Goal: Information Seeking & Learning: Find specific fact

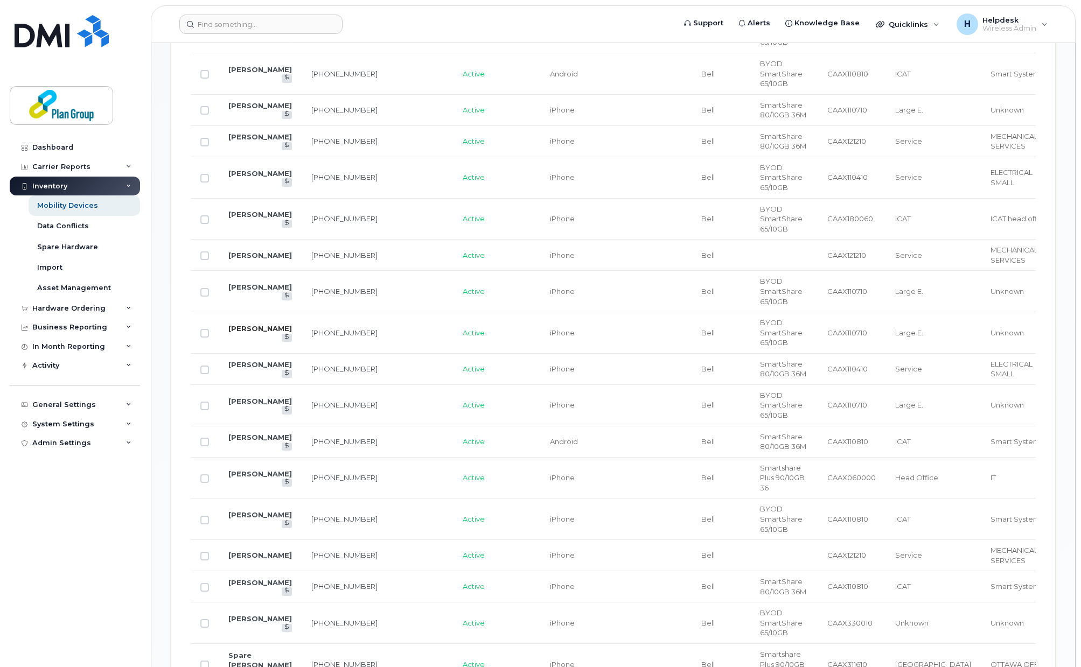
scroll to position [646, 0]
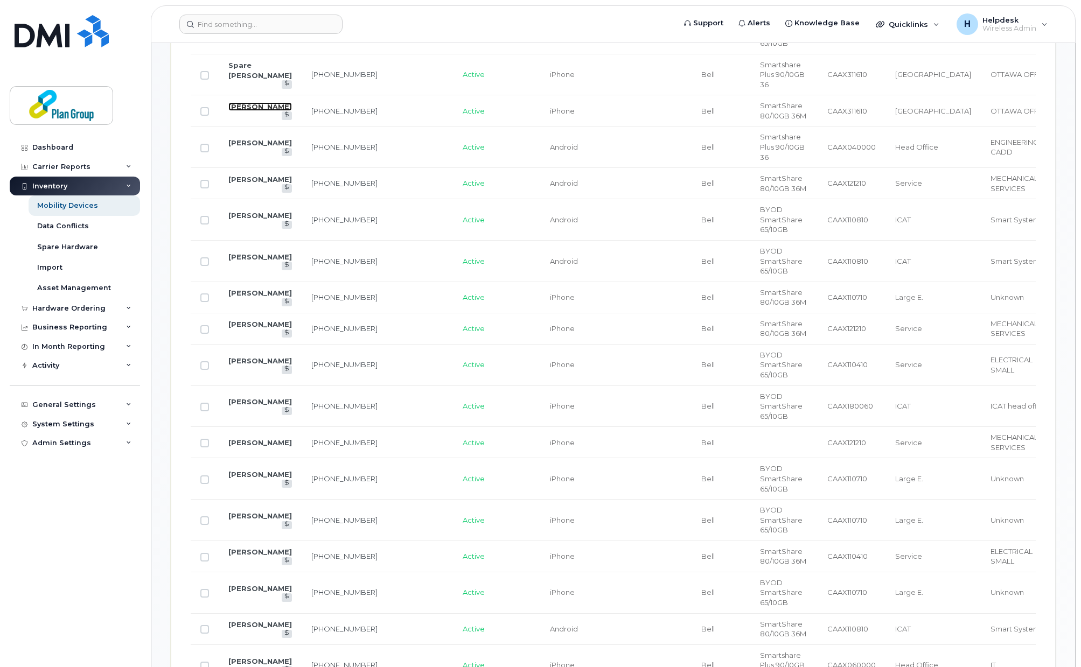
click at [254, 102] on link "[PERSON_NAME]" at bounding box center [260, 106] width 64 height 9
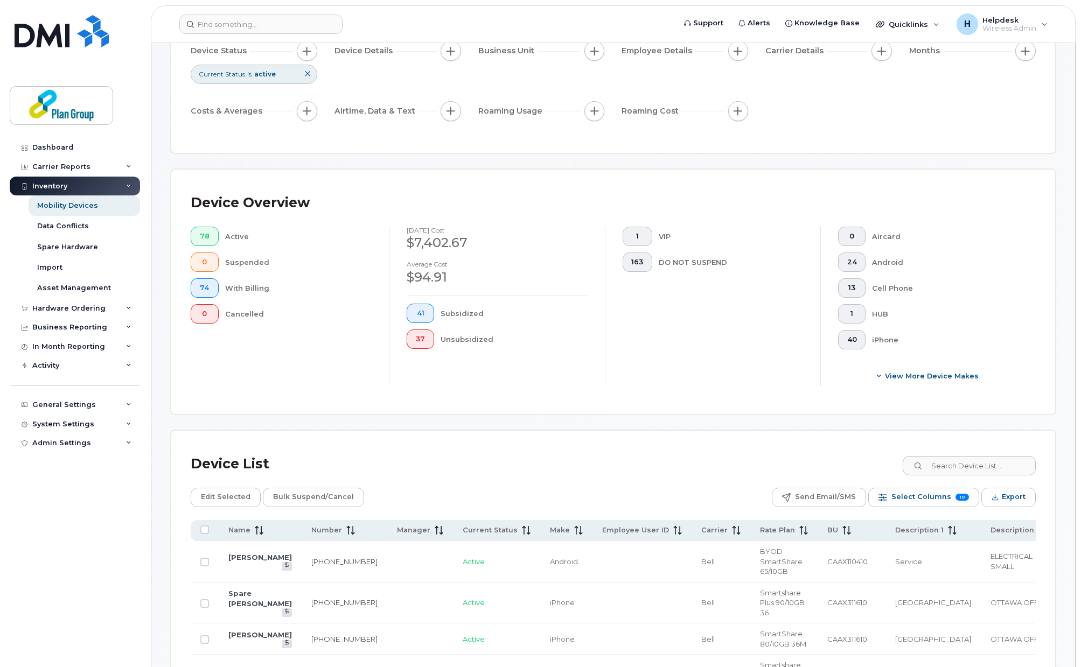
scroll to position [162, 0]
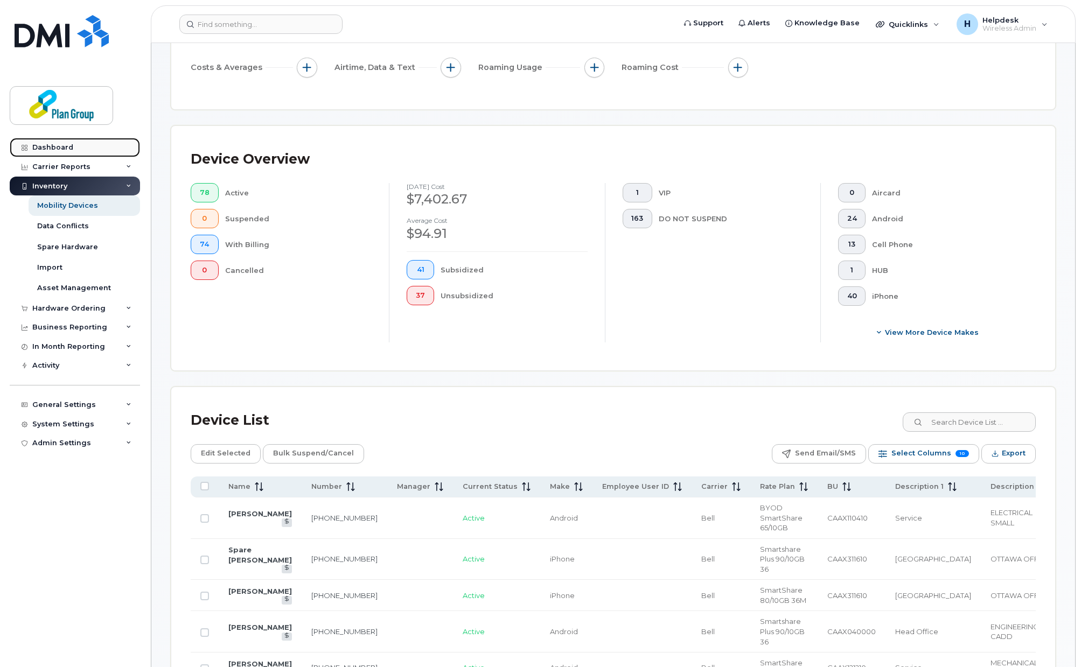
click at [61, 149] on div "Dashboard" at bounding box center [52, 147] width 41 height 9
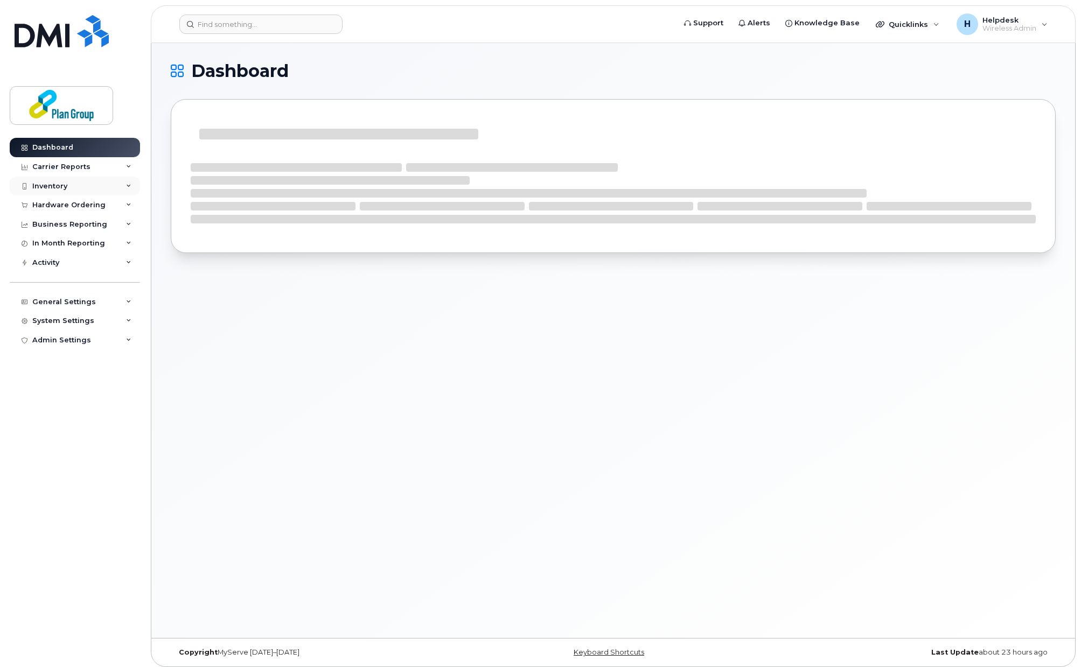
click at [68, 183] on div "Inventory" at bounding box center [75, 186] width 130 height 19
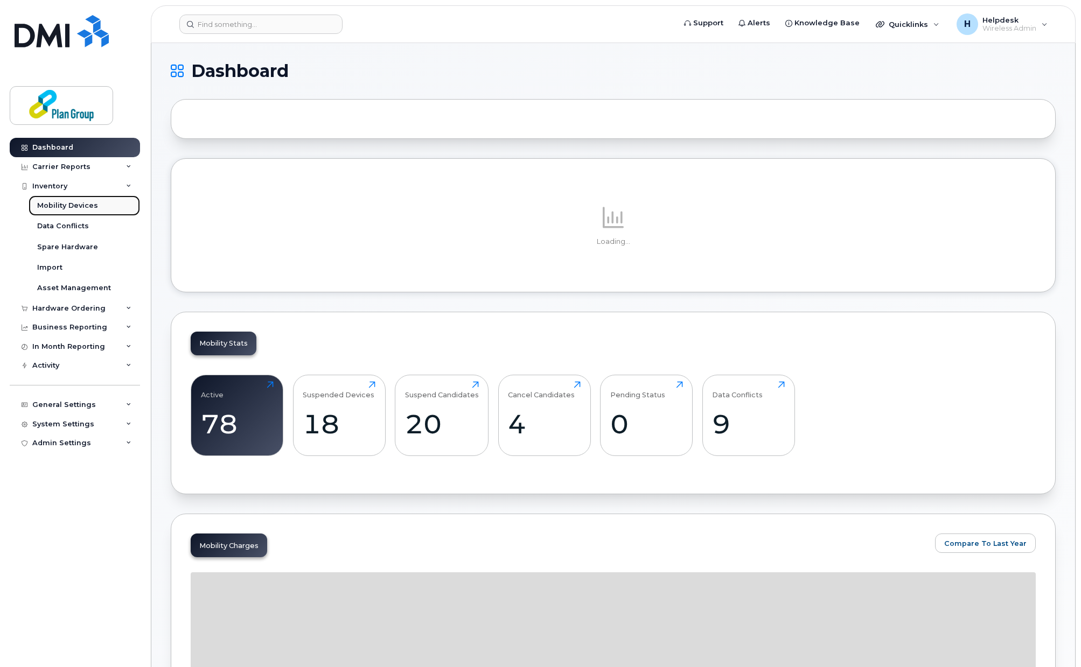
click at [83, 203] on div "Mobility Devices" at bounding box center [67, 206] width 61 height 10
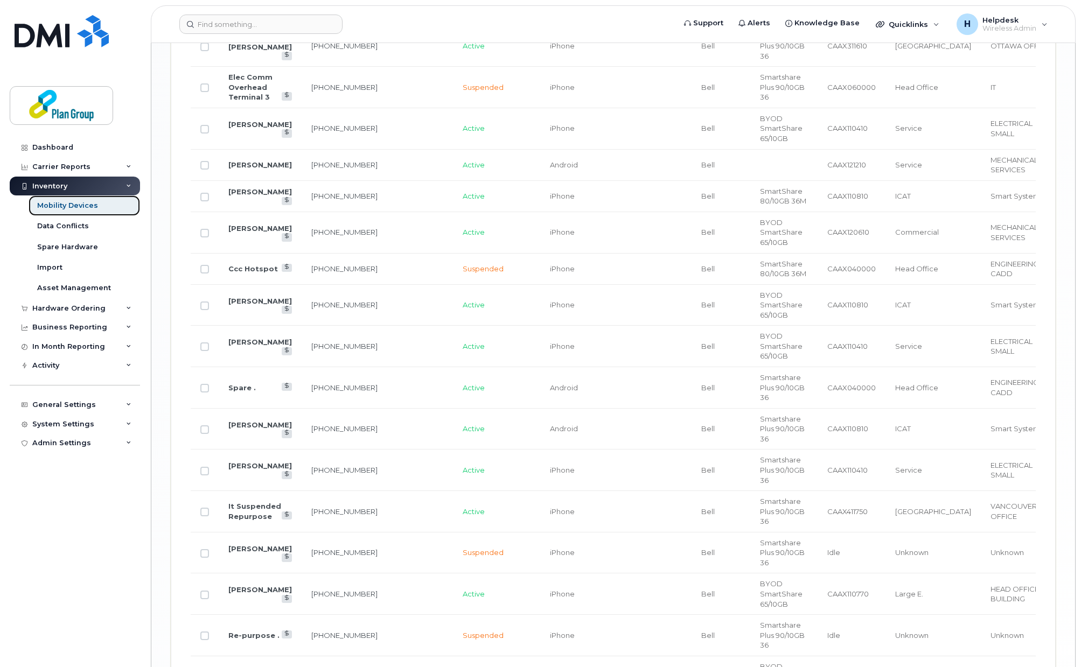
scroll to position [1855, 0]
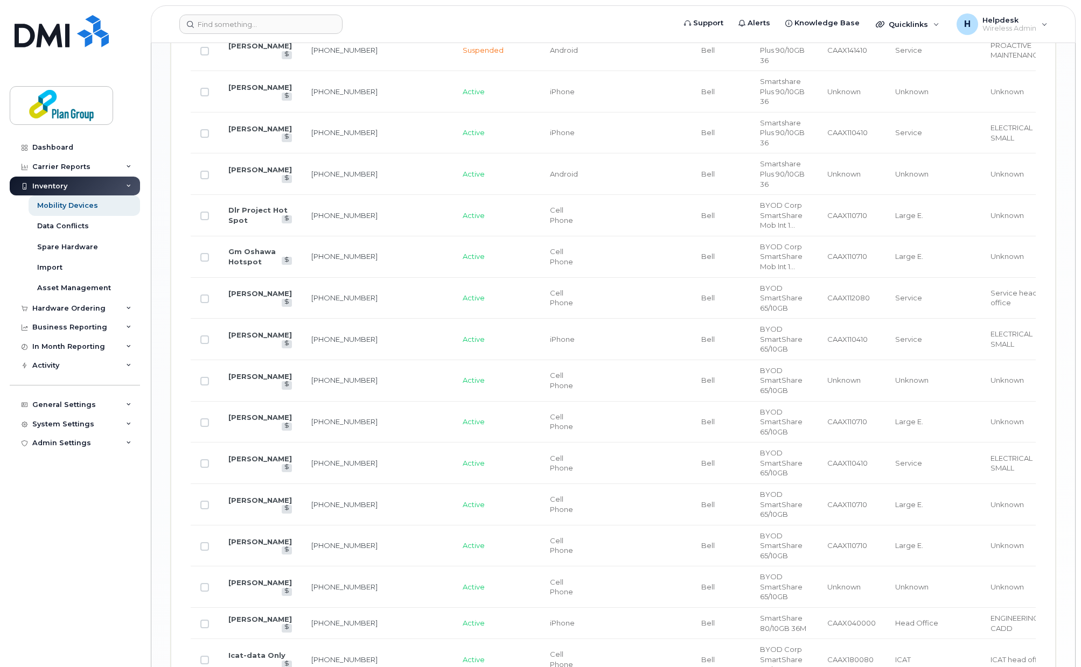
scroll to position [1588, 0]
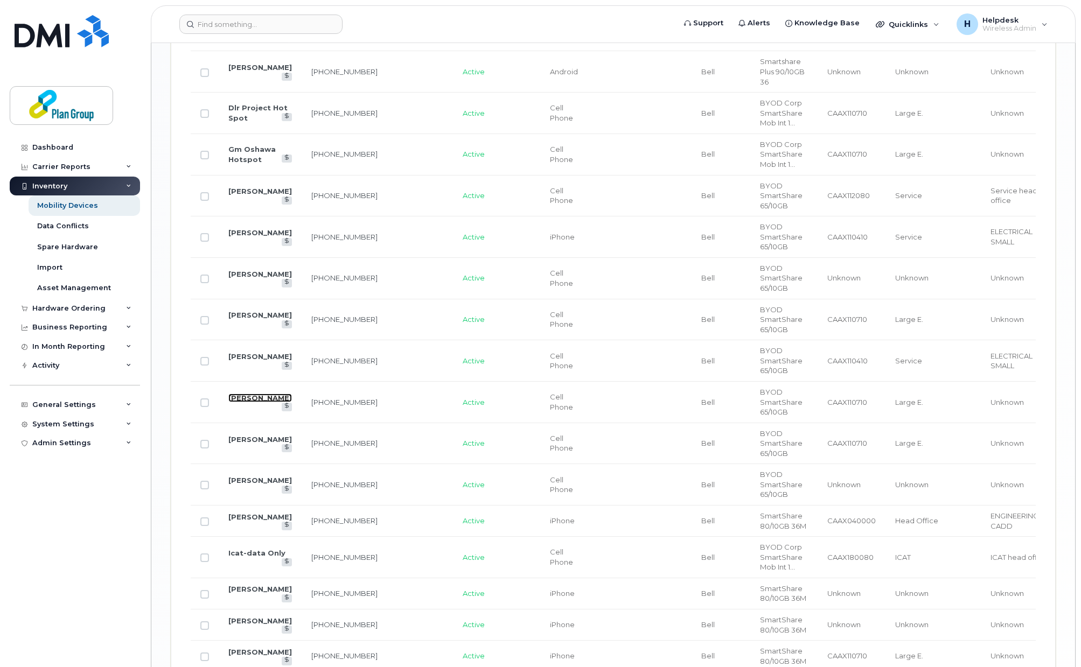
click at [237, 394] on link "Michelle John" at bounding box center [260, 398] width 64 height 9
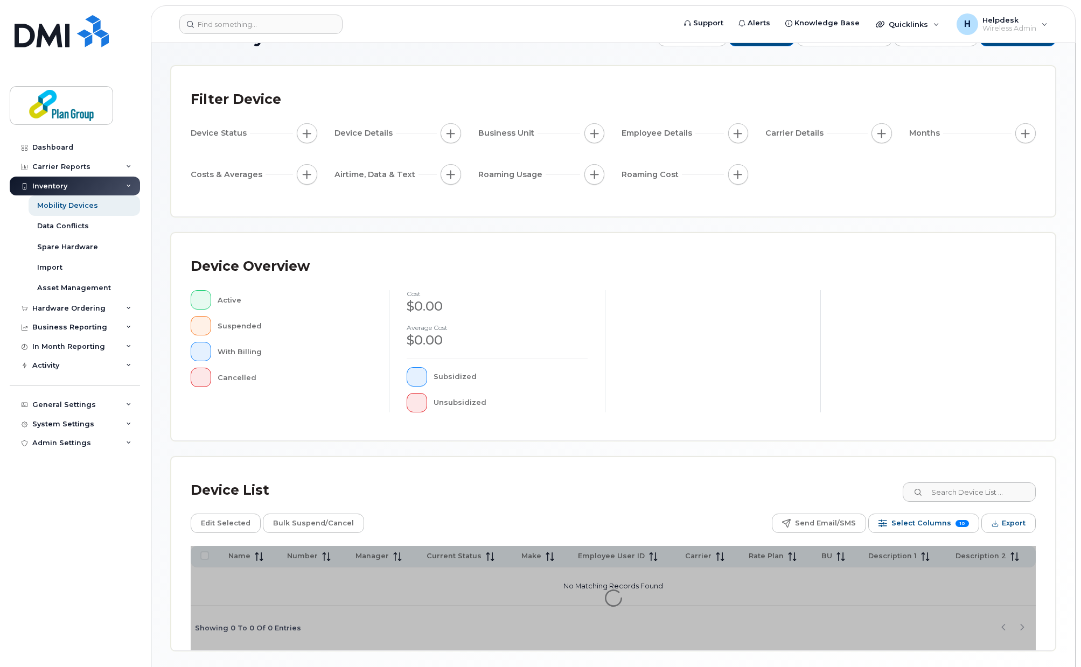
scroll to position [73, 0]
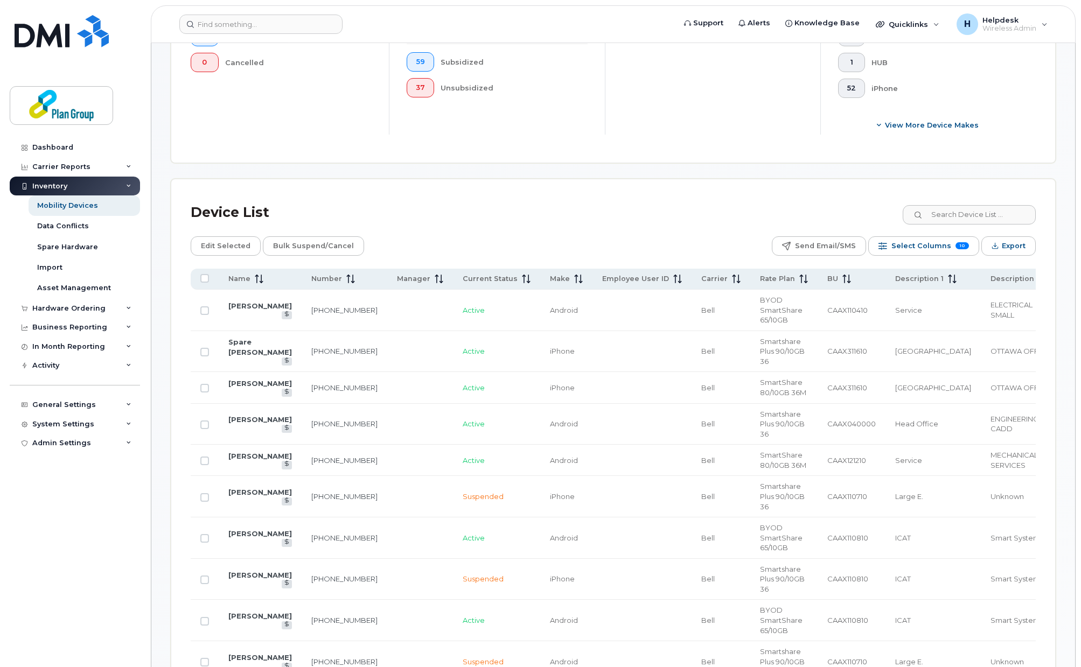
scroll to position [396, 0]
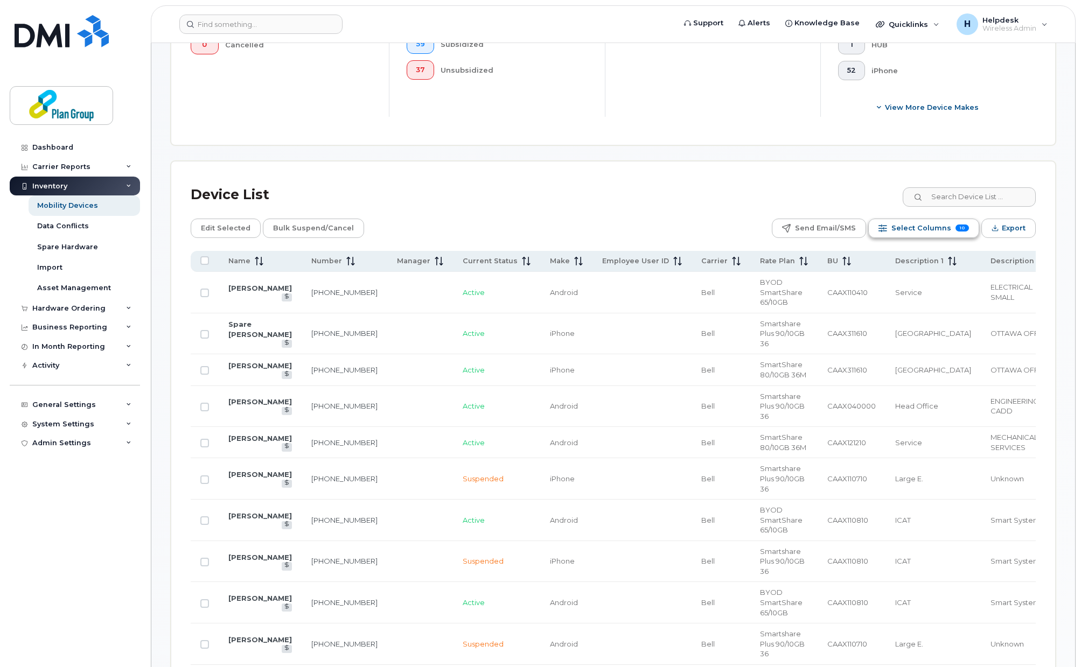
click at [961, 226] on button "Select Columns 10" at bounding box center [923, 228] width 111 height 19
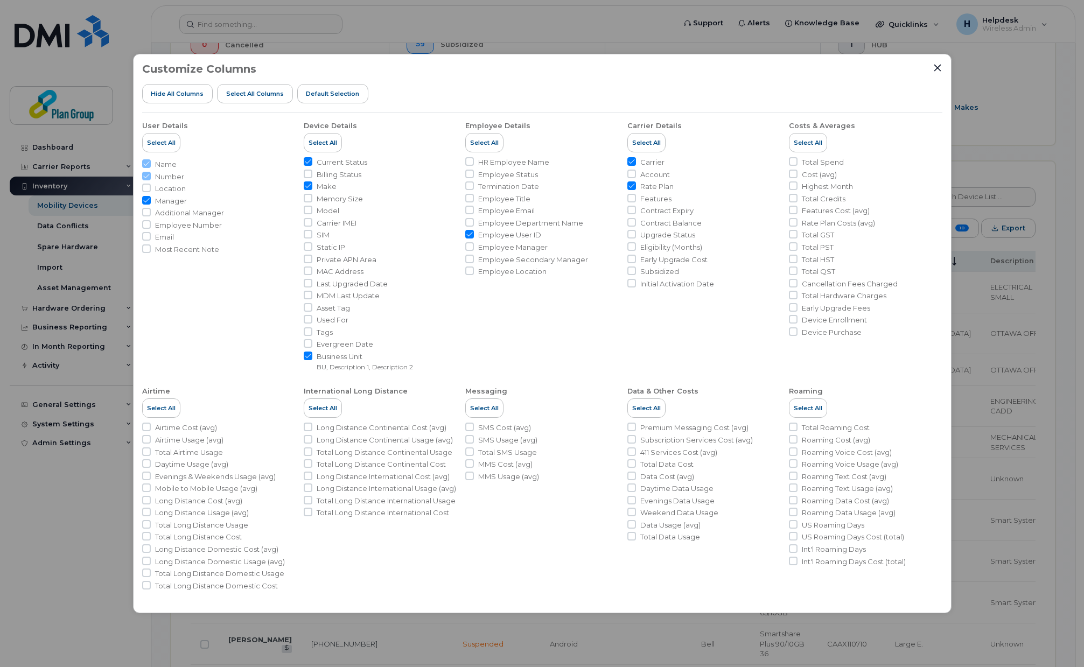
click at [471, 233] on input "Employee User ID" at bounding box center [469, 234] width 9 height 9
checkbox input "false"
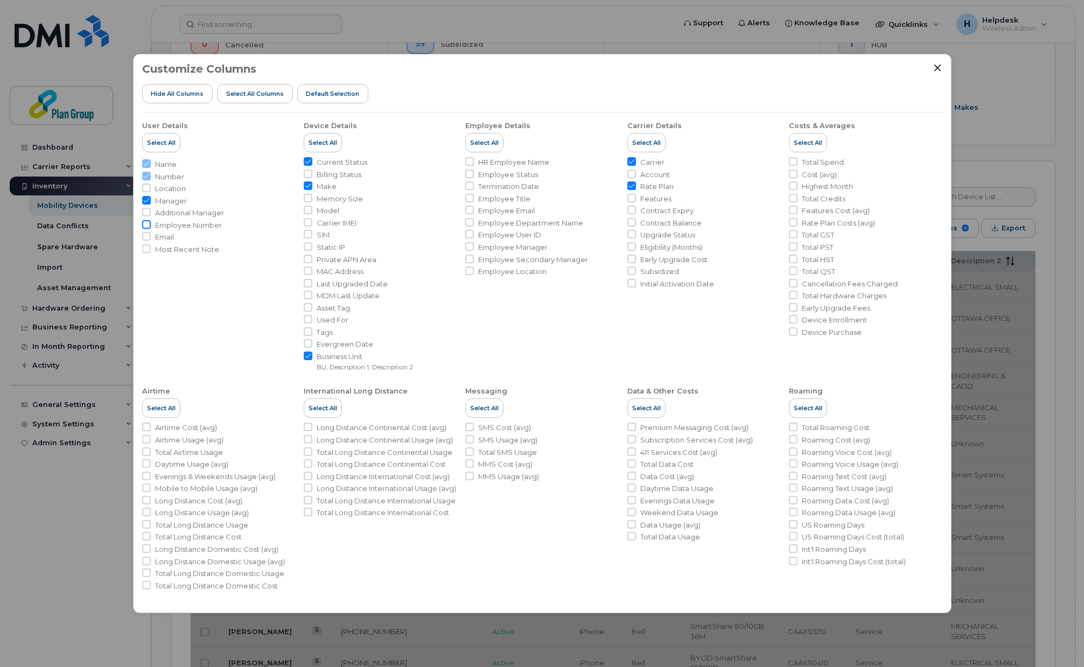
click at [146, 222] on input "Employee Number" at bounding box center [146, 224] width 9 height 9
checkbox input "true"
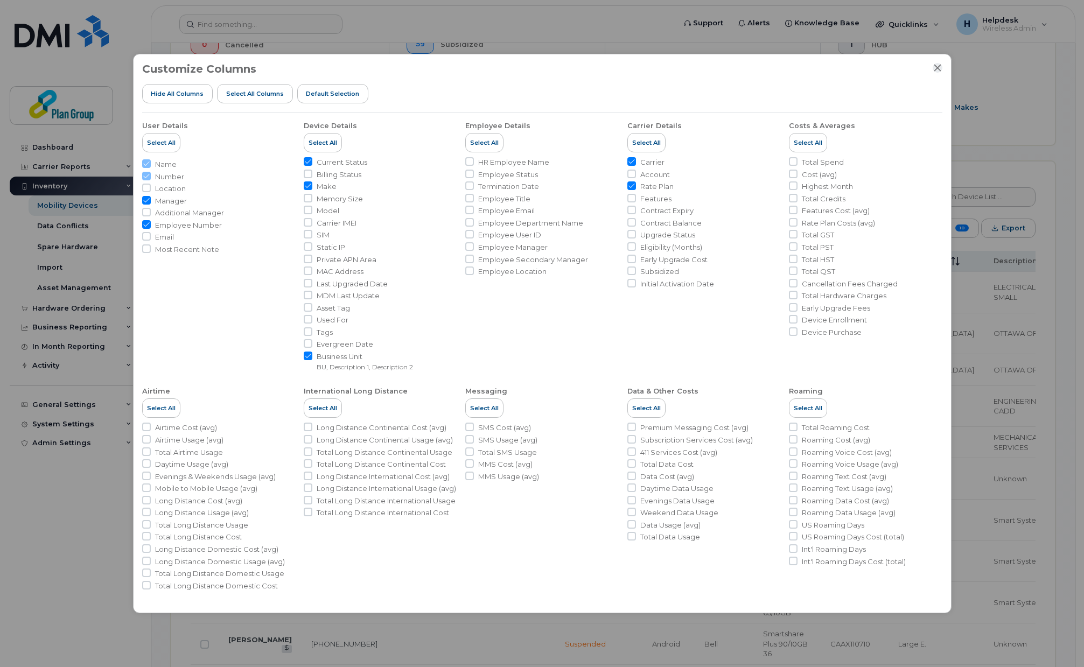
click at [937, 65] on icon "Close" at bounding box center [937, 68] width 9 height 9
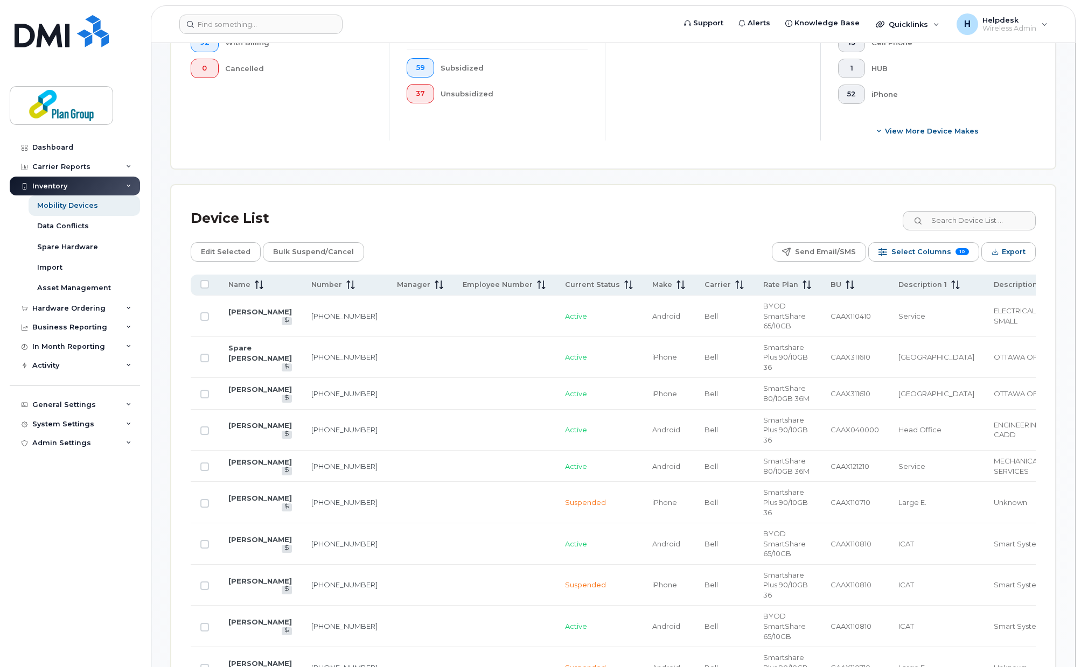
scroll to position [289, 0]
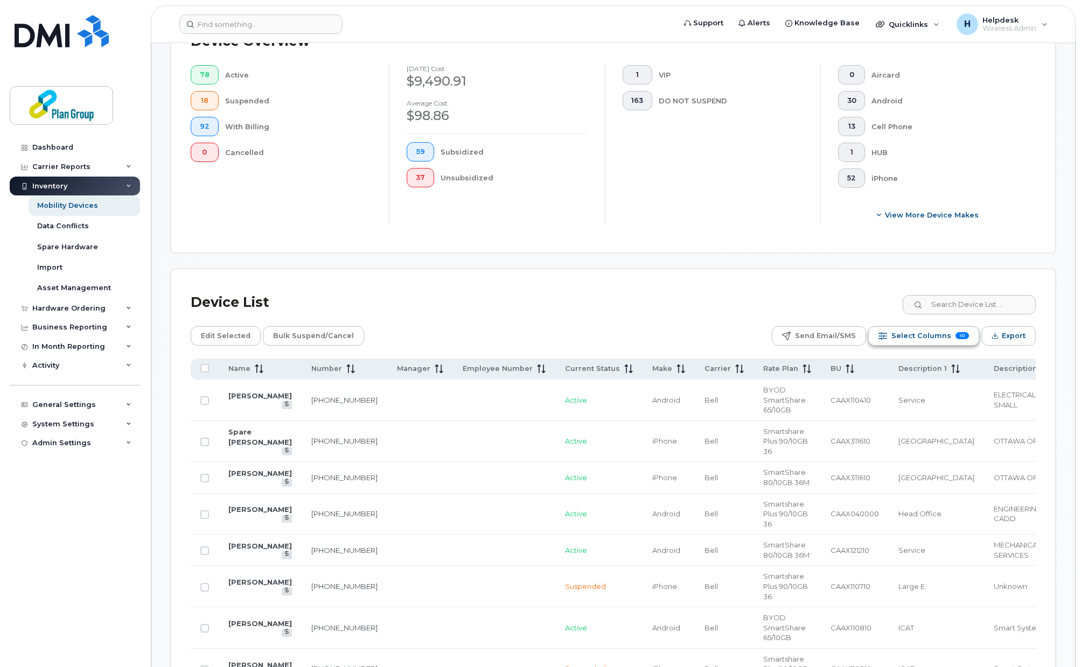
click at [946, 338] on span "Select Columns" at bounding box center [921, 336] width 60 height 16
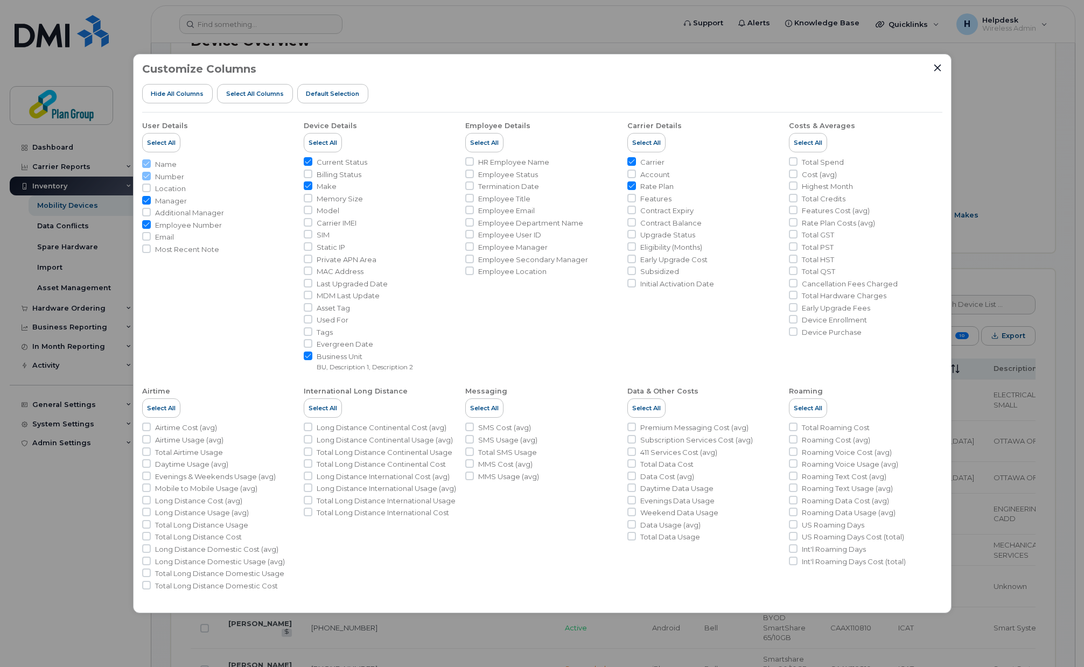
click at [148, 229] on li "Employee Number" at bounding box center [218, 225] width 153 height 10
click at [145, 225] on input "Employee Number" at bounding box center [146, 224] width 9 height 9
checkbox input "false"
click at [483, 144] on span "Select All" at bounding box center [484, 142] width 29 height 9
checkbox input "true"
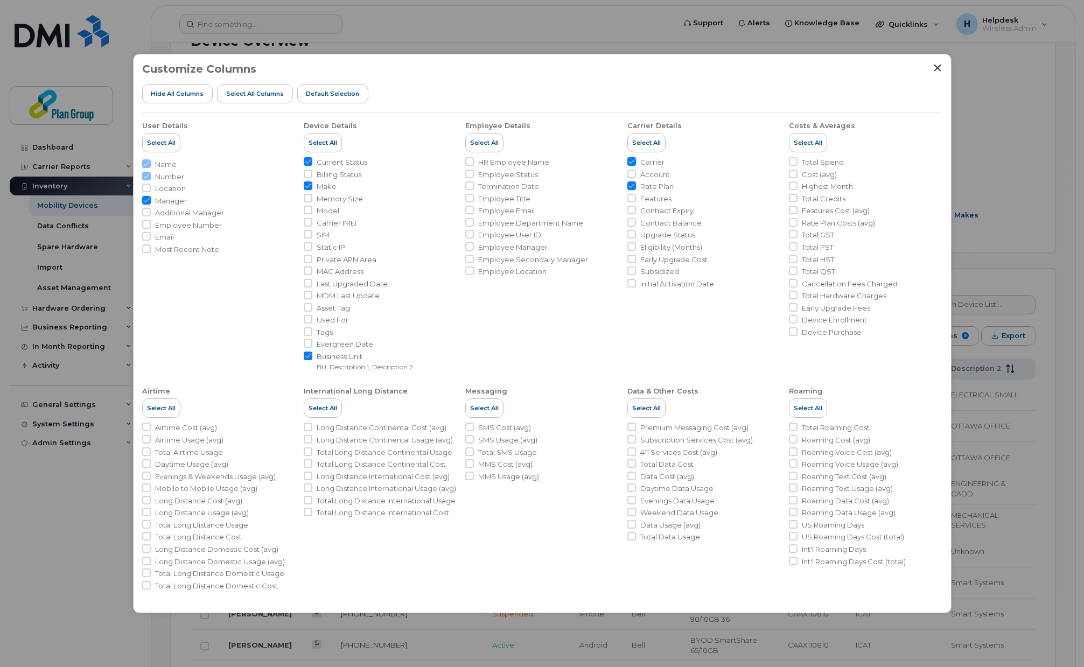
checkbox input "true"
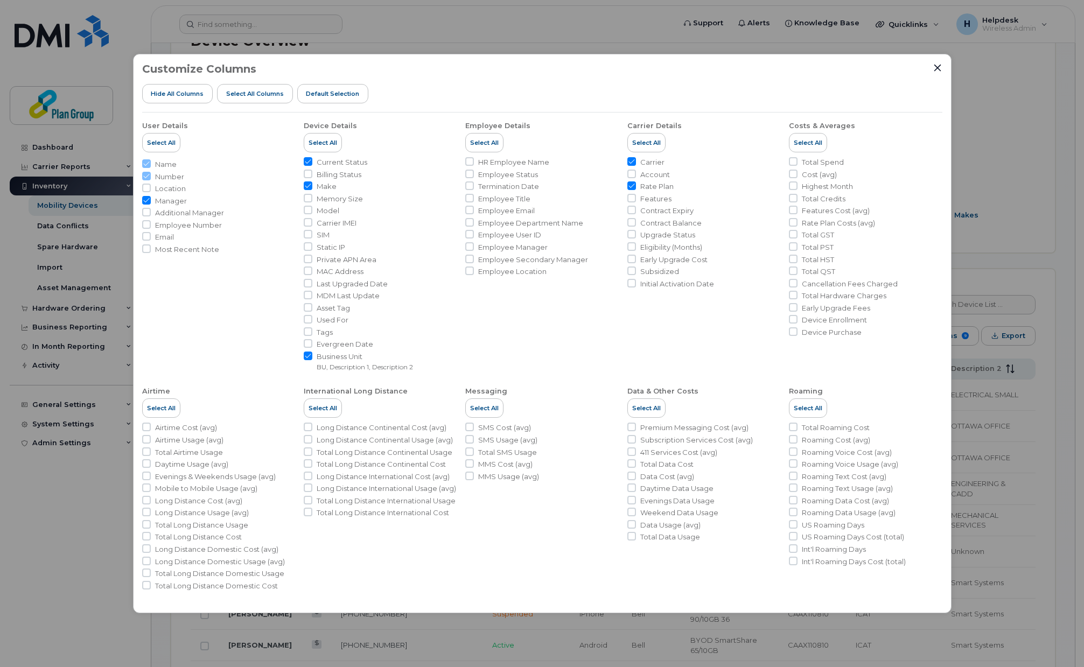
checkbox input "true"
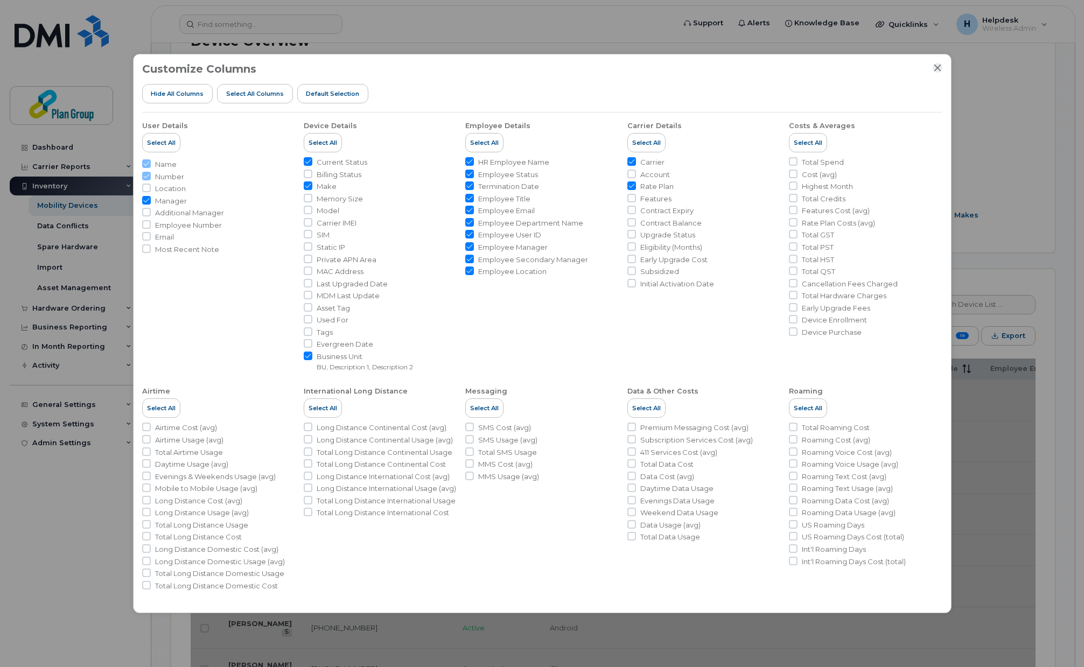
click at [937, 65] on icon "Close" at bounding box center [937, 68] width 9 height 9
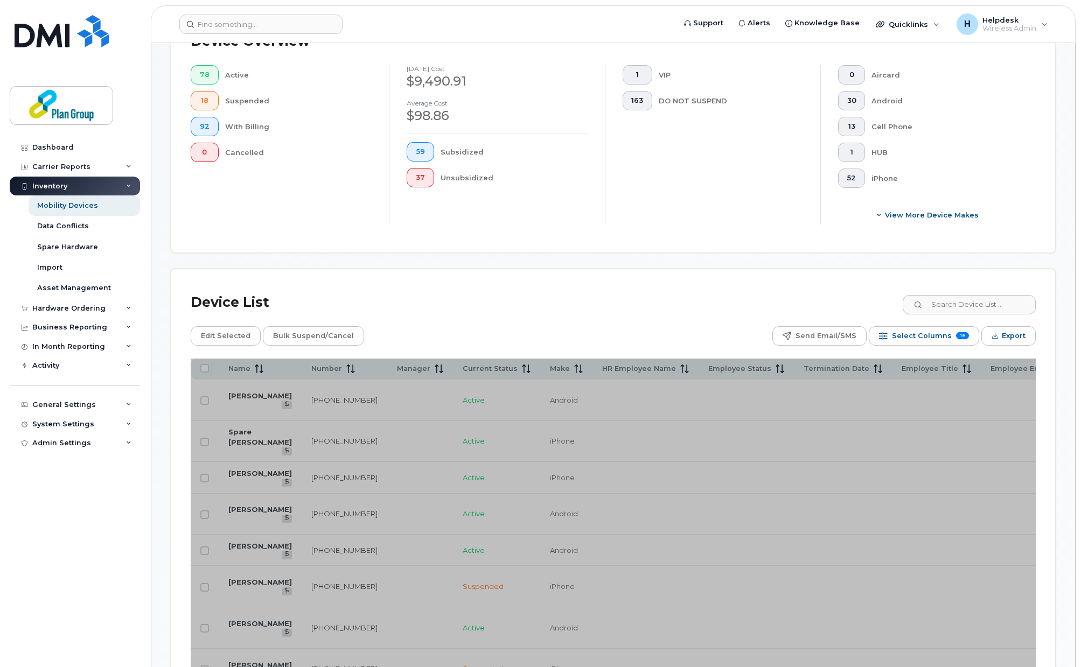
click at [637, 307] on div "Device List" at bounding box center [613, 303] width 845 height 28
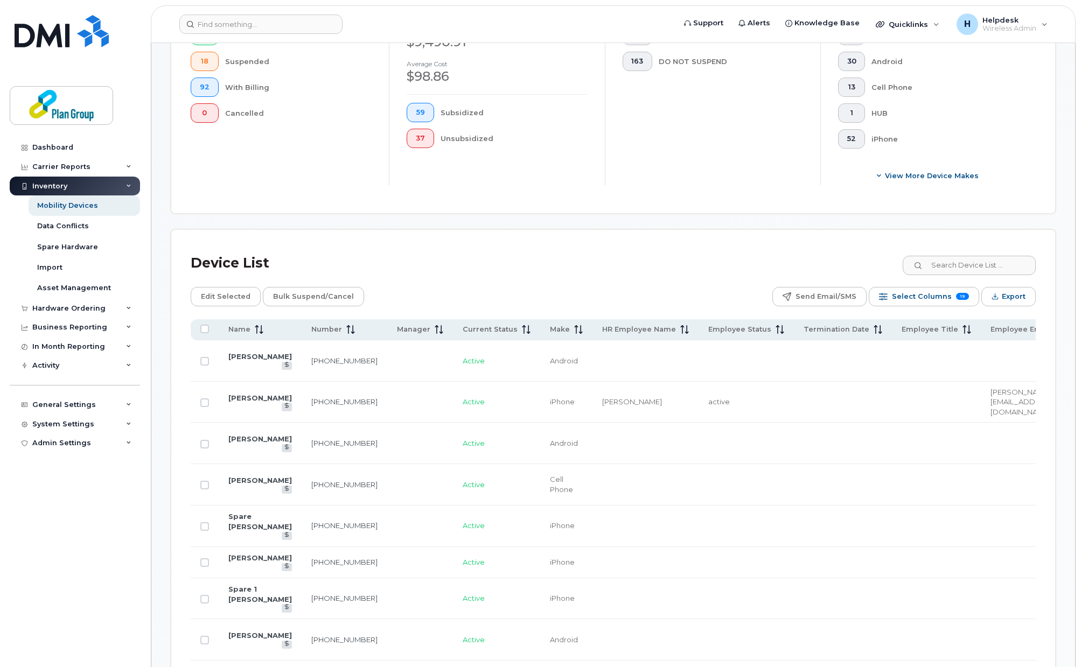
scroll to position [241, 0]
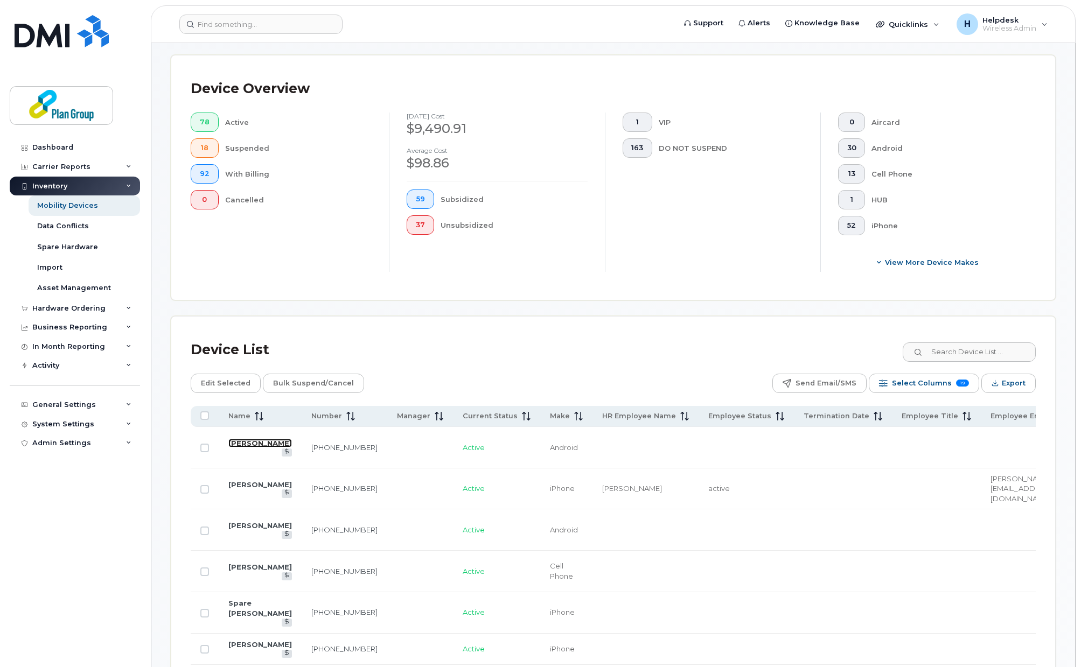
click at [241, 444] on link "[PERSON_NAME]" at bounding box center [260, 443] width 64 height 9
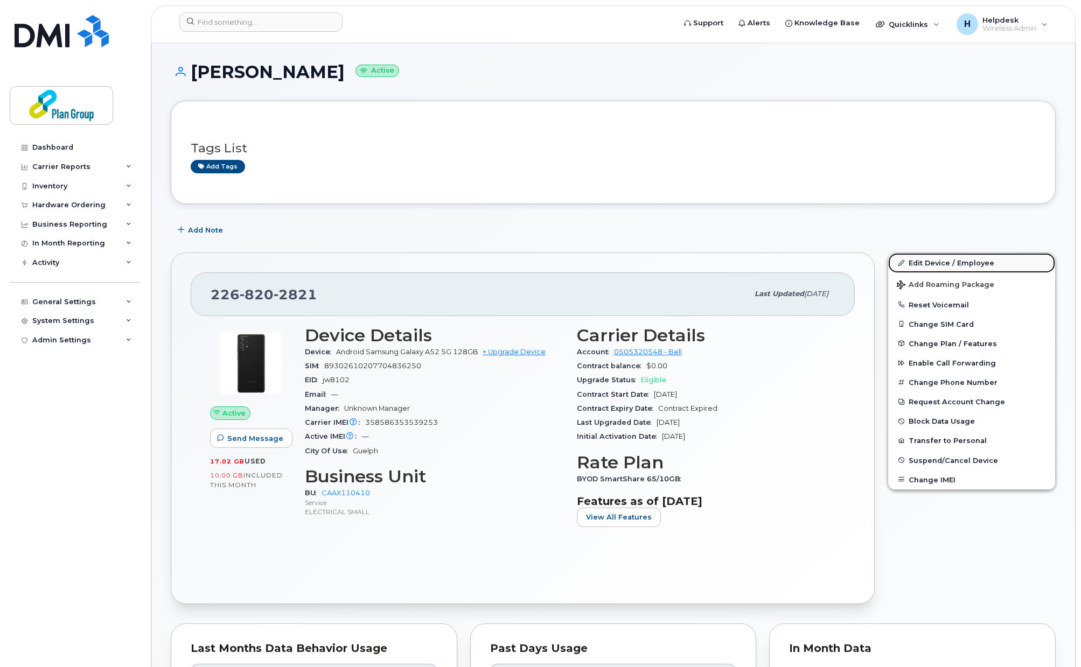
click at [966, 260] on link "Edit Device / Employee" at bounding box center [971, 262] width 167 height 19
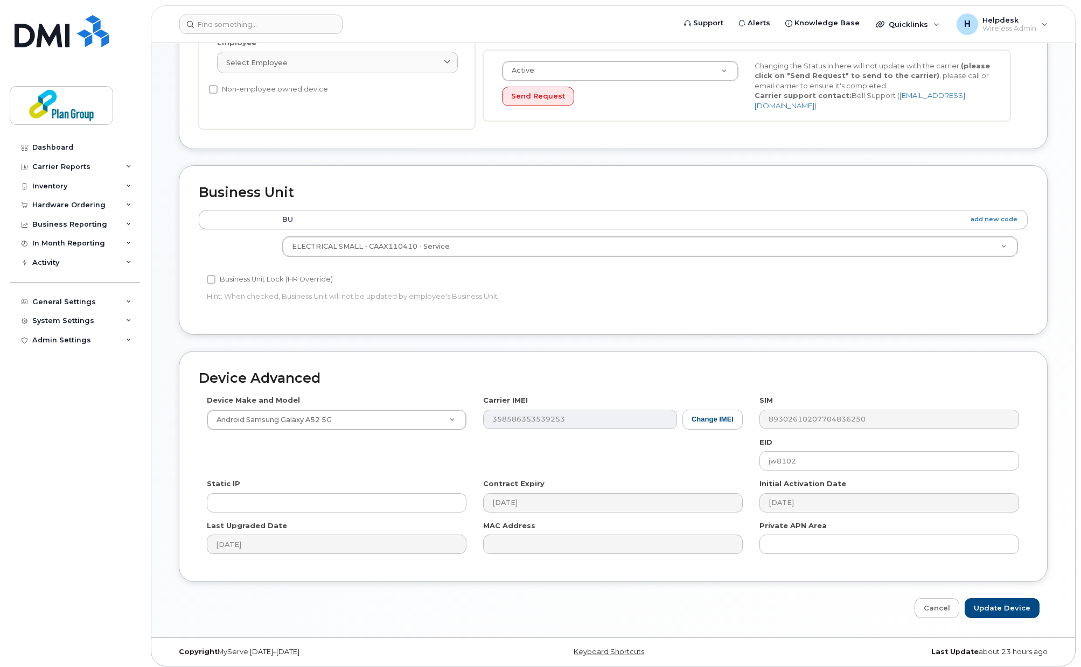
scroll to position [275, 0]
click at [929, 603] on link "Cancel" at bounding box center [936, 608] width 45 height 20
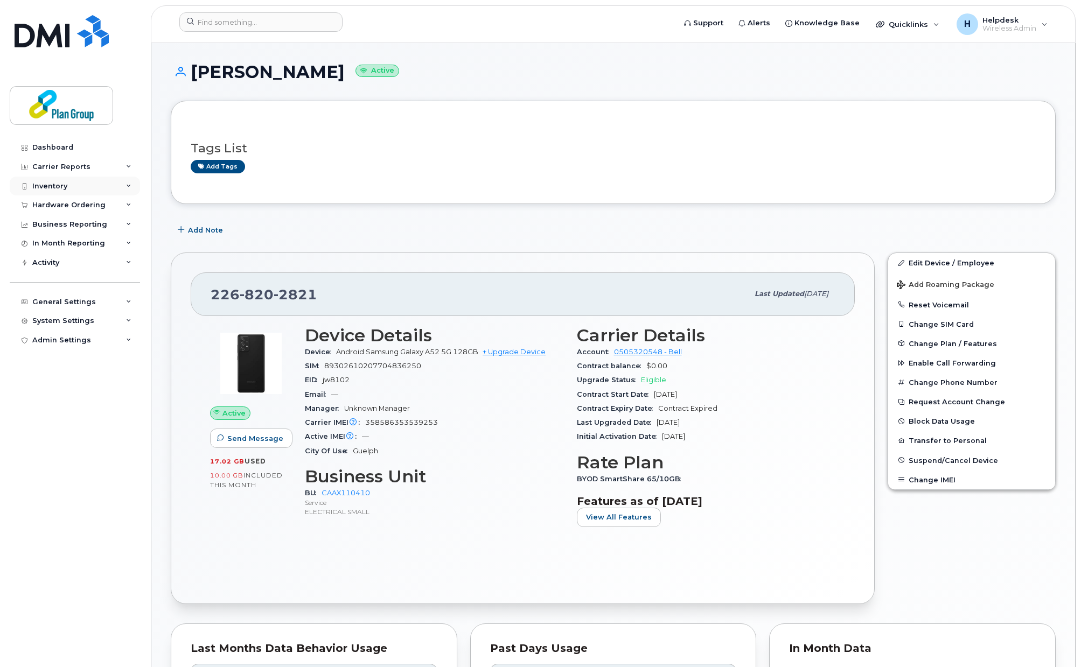
click at [52, 182] on div "Inventory" at bounding box center [49, 186] width 35 height 9
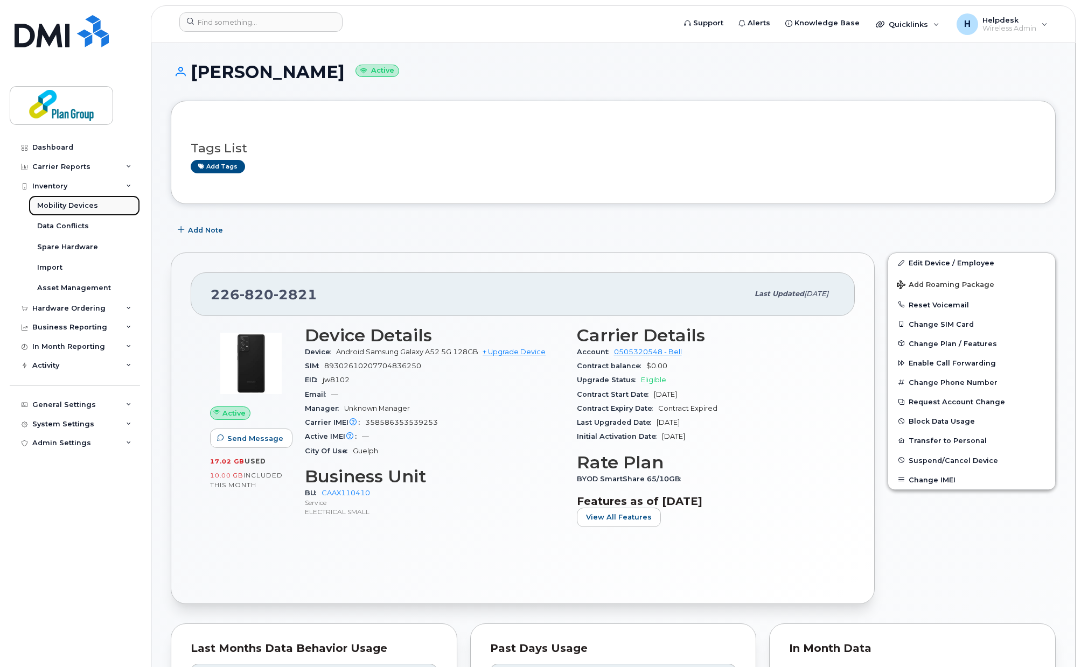
click at [69, 209] on div "Mobility Devices" at bounding box center [67, 206] width 61 height 10
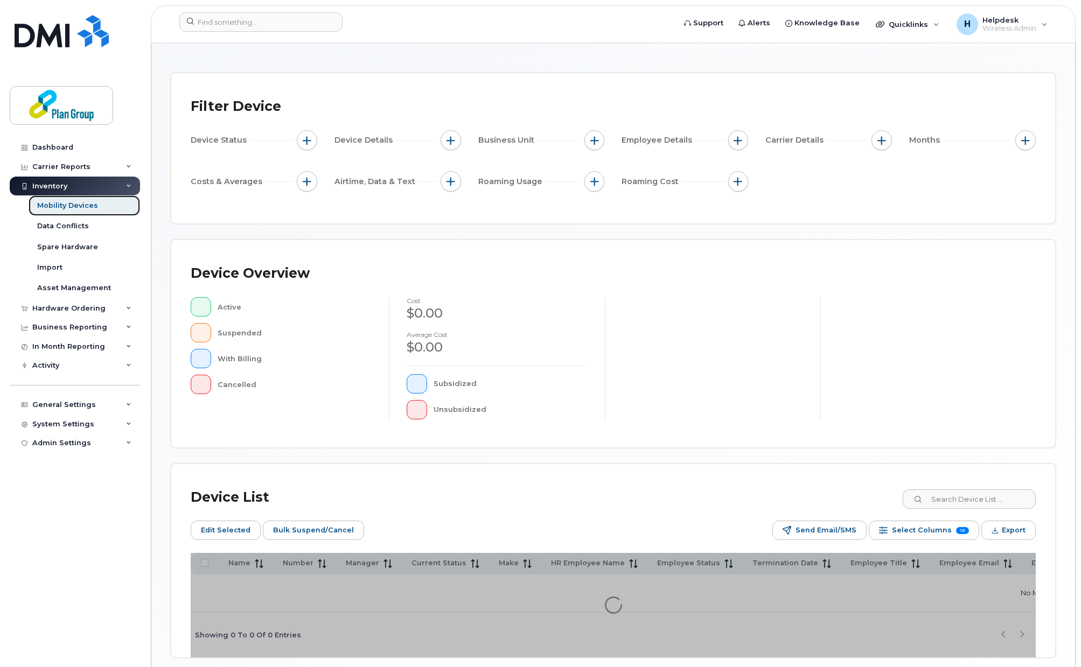
scroll to position [96, 0]
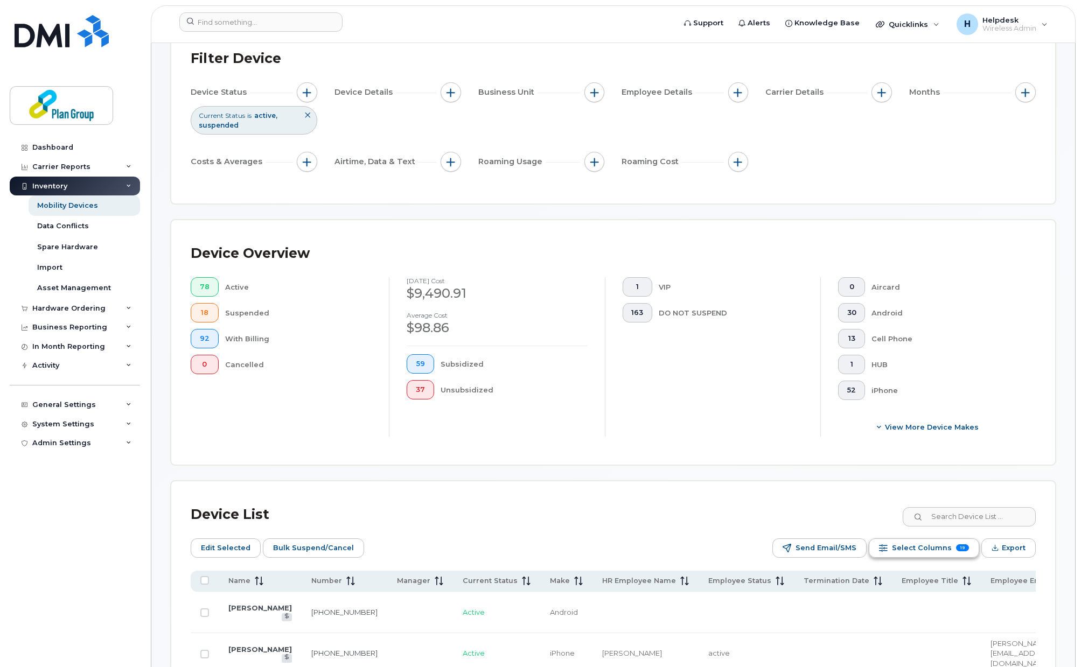
click at [947, 554] on span "Select Columns" at bounding box center [922, 548] width 60 height 16
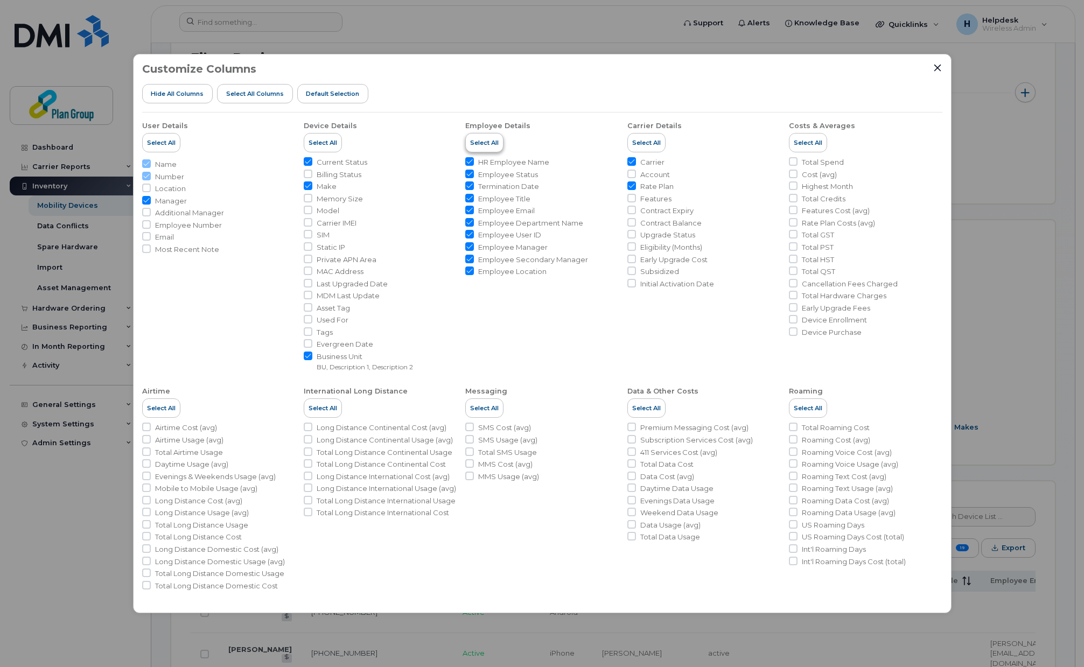
click at [486, 141] on span "Select All" at bounding box center [484, 142] width 29 height 9
drag, startPoint x: 473, startPoint y: 164, endPoint x: 472, endPoint y: 175, distance: 11.3
click at [474, 163] on input "HR Employee Name" at bounding box center [469, 161] width 9 height 9
checkbox input "false"
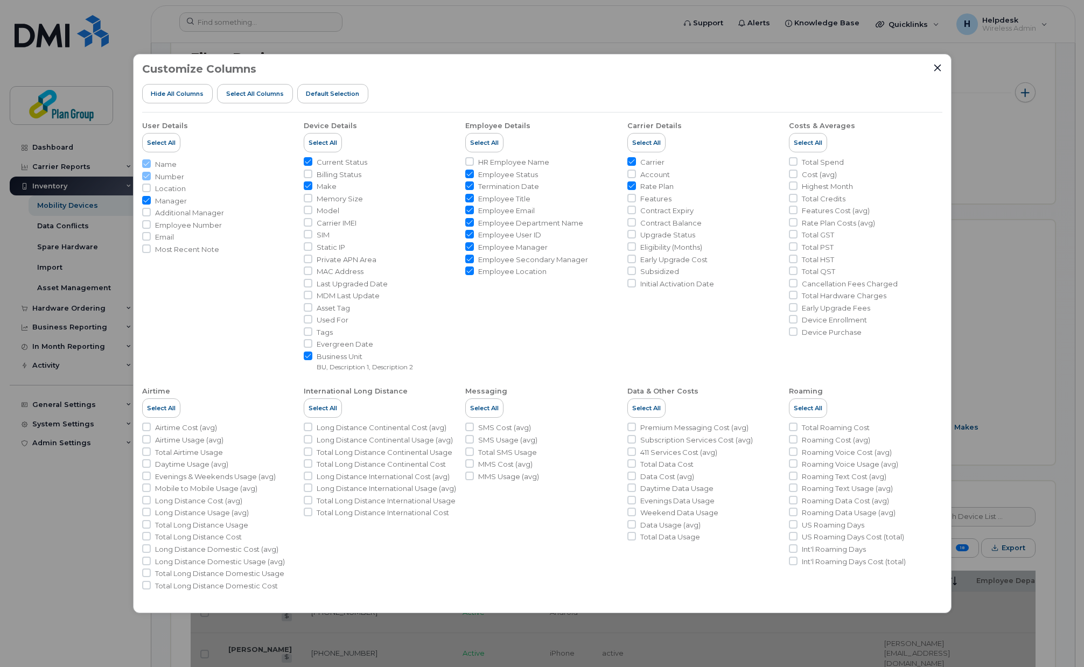
click at [472, 175] on input "Employee Status" at bounding box center [469, 174] width 9 height 9
checkbox input "false"
click at [466, 190] on input "Termination Date" at bounding box center [469, 185] width 9 height 9
checkbox input "false"
click at [468, 204] on li "Employee Title" at bounding box center [541, 199] width 153 height 10
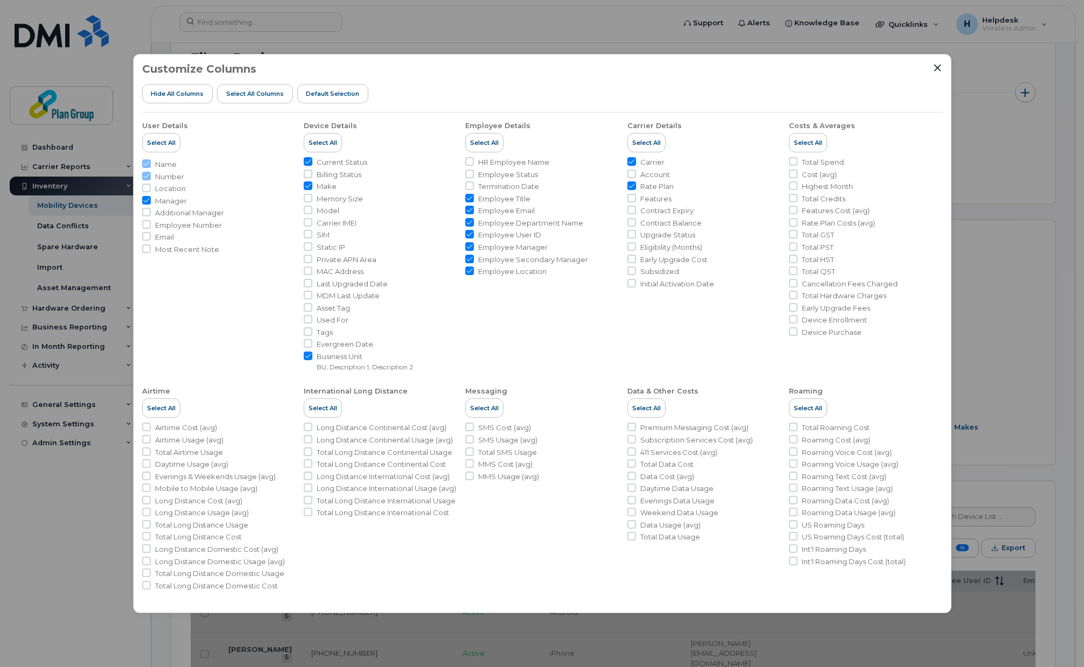
click at [468, 214] on input "Employee Email" at bounding box center [469, 210] width 9 height 9
checkbox input "false"
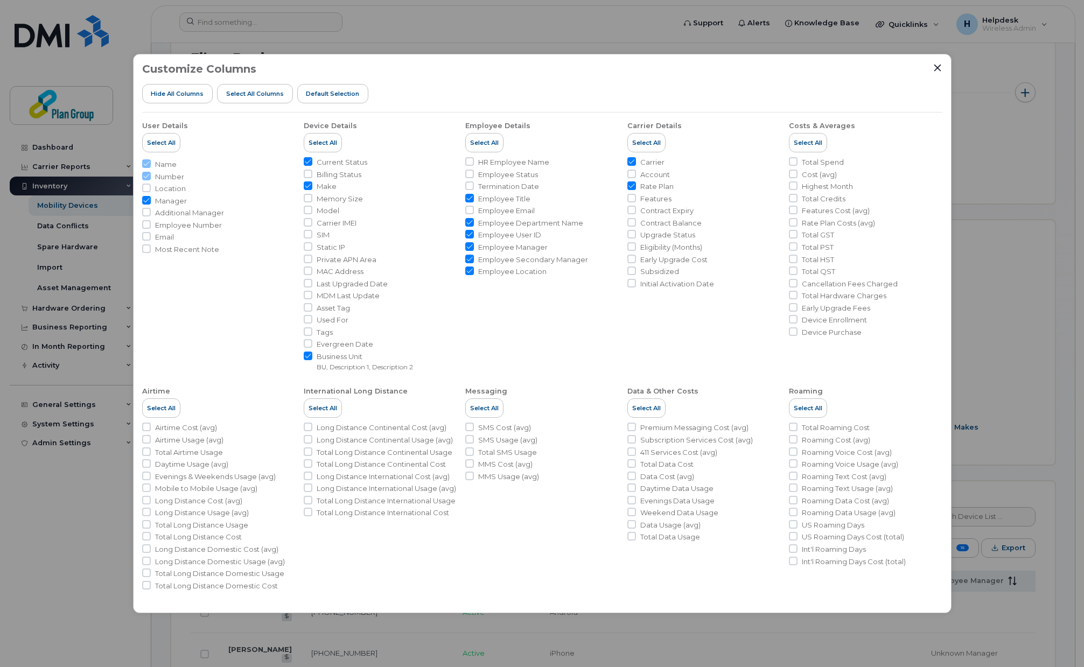
click at [471, 199] on input "Employee Title" at bounding box center [469, 198] width 9 height 9
checkbox input "false"
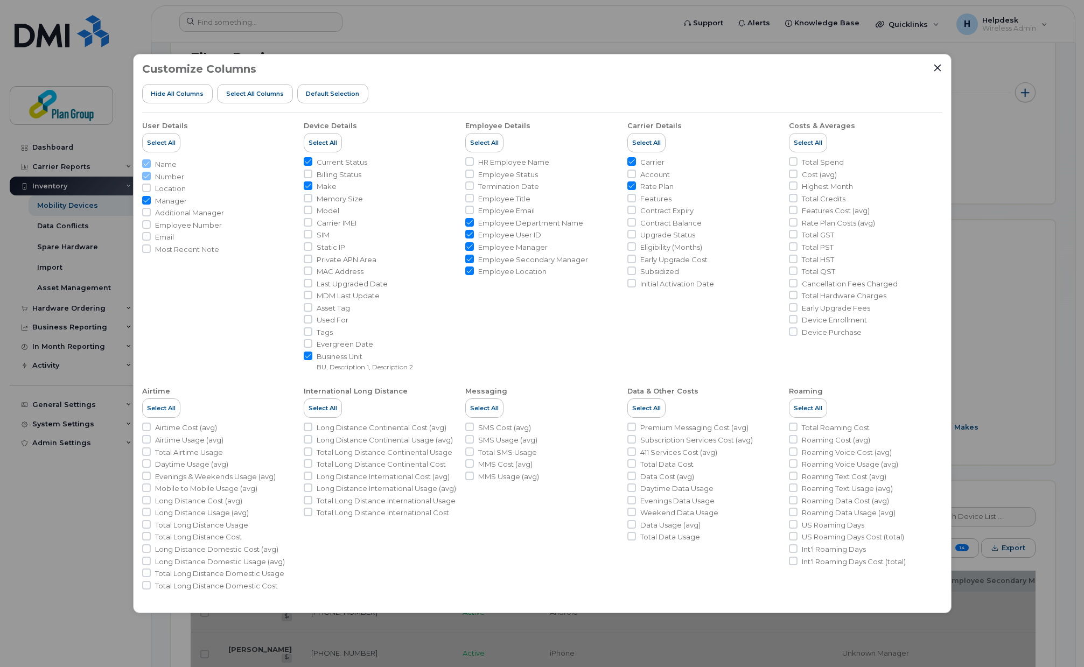
click at [472, 220] on input "Employee Department Name" at bounding box center [469, 222] width 9 height 9
checkbox input "false"
click at [471, 235] on input "Employee User ID" at bounding box center [469, 234] width 9 height 9
checkbox input "false"
click at [469, 245] on input "Employee Manager" at bounding box center [469, 246] width 9 height 9
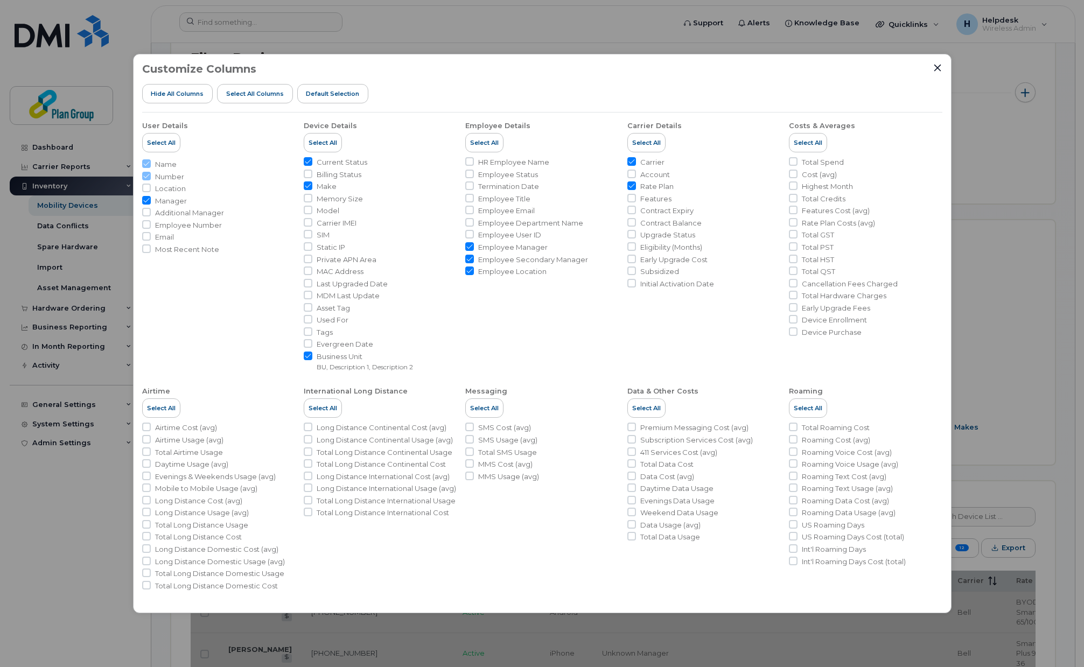
checkbox input "false"
click at [469, 256] on input "Employee Secondary Manager" at bounding box center [469, 259] width 9 height 9
checkbox input "false"
click at [469, 272] on input "Employee Location" at bounding box center [469, 271] width 9 height 9
checkbox input "false"
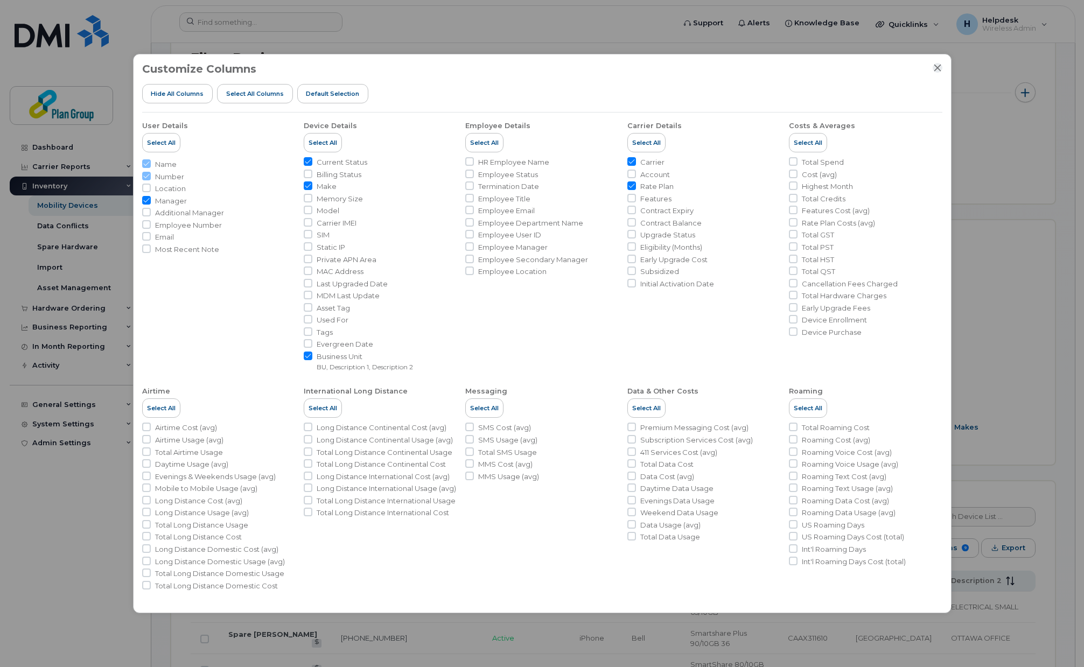
click at [940, 66] on icon "Close" at bounding box center [937, 67] width 7 height 7
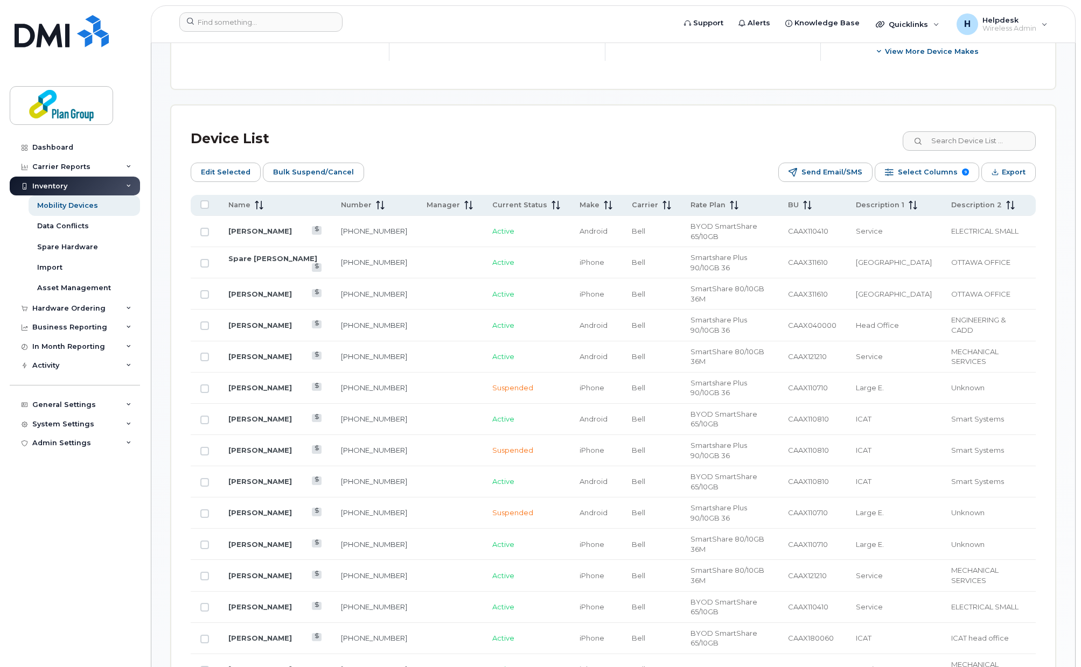
scroll to position [473, 0]
click at [967, 171] on span "9" at bounding box center [965, 170] width 7 height 7
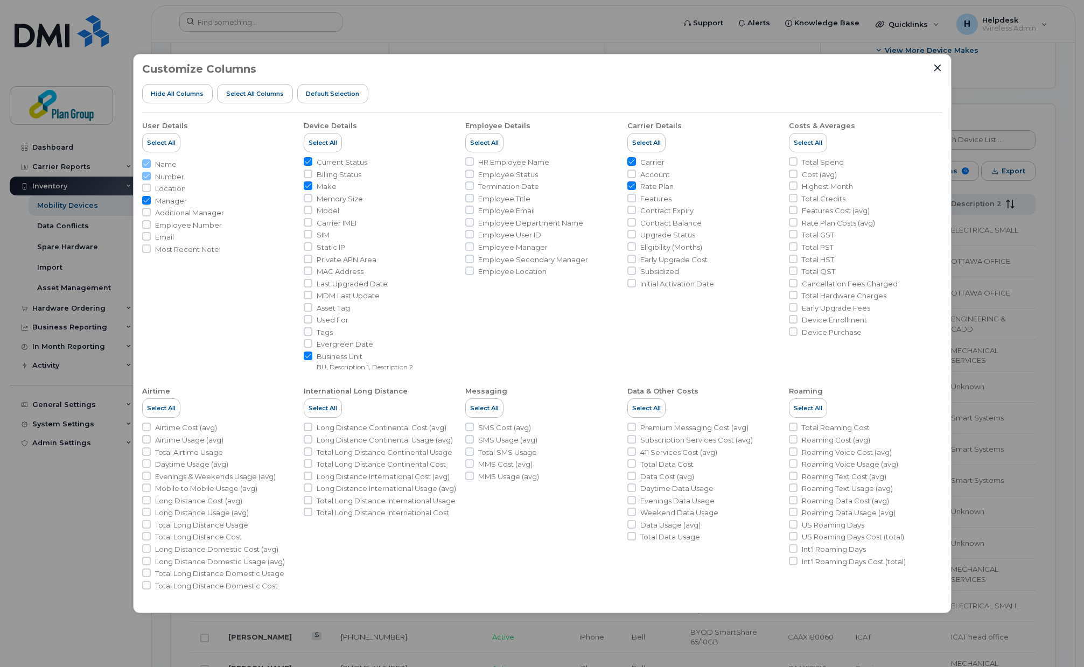
click at [146, 200] on input "Manager" at bounding box center [146, 200] width 9 height 9
checkbox input "false"
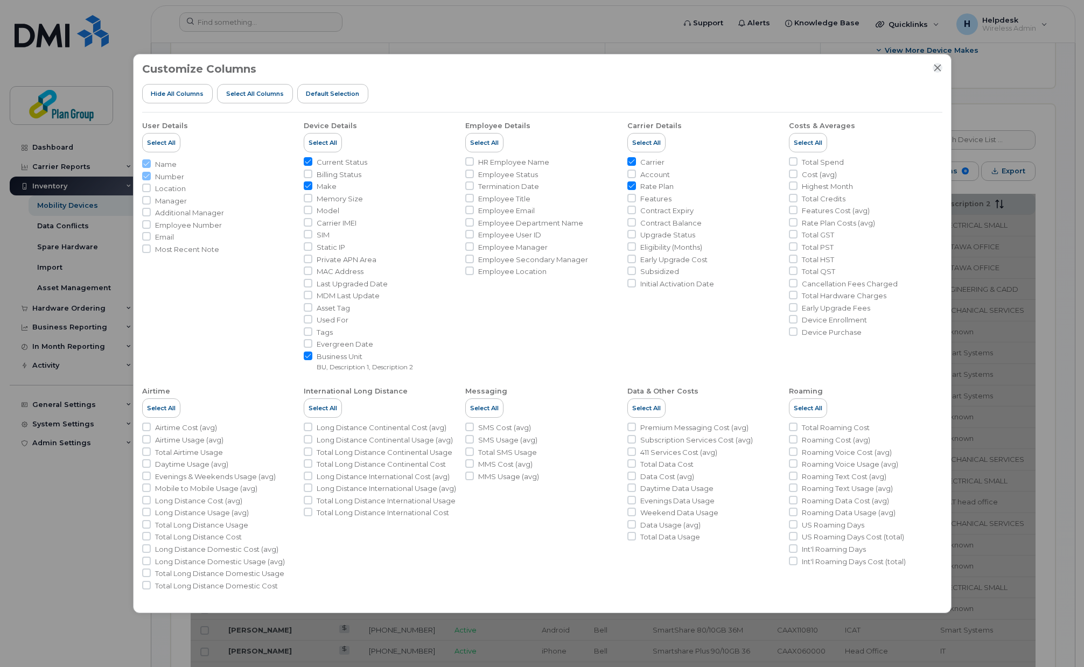
click at [936, 65] on icon "Close" at bounding box center [937, 68] width 9 height 9
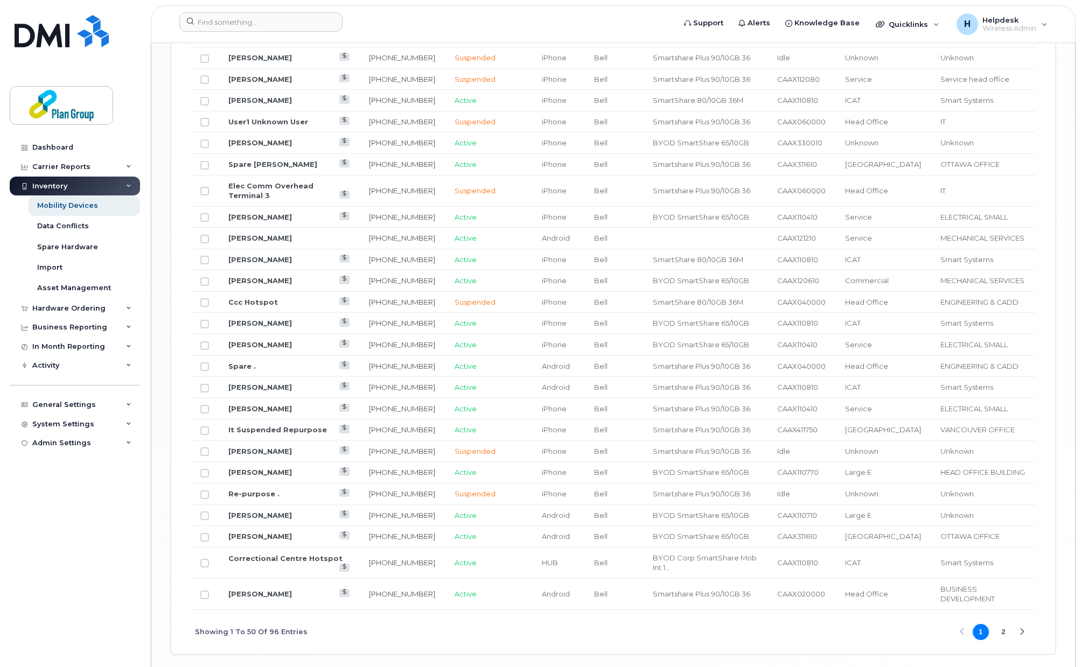
scroll to position [1185, 0]
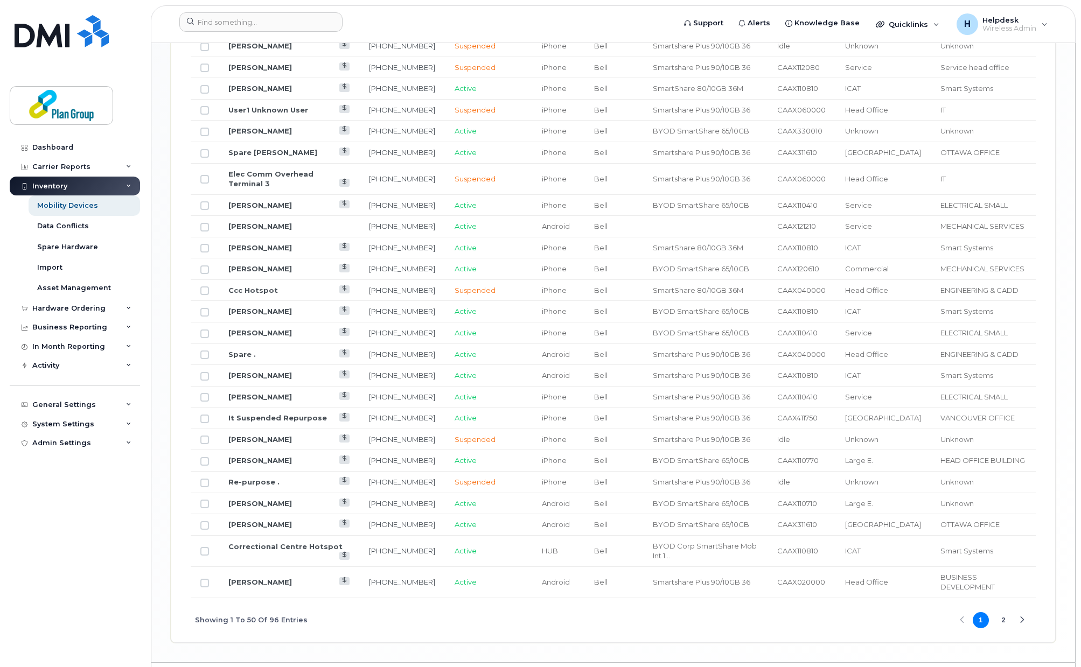
click at [1024, 617] on div "Next Page" at bounding box center [1021, 620] width 7 height 7
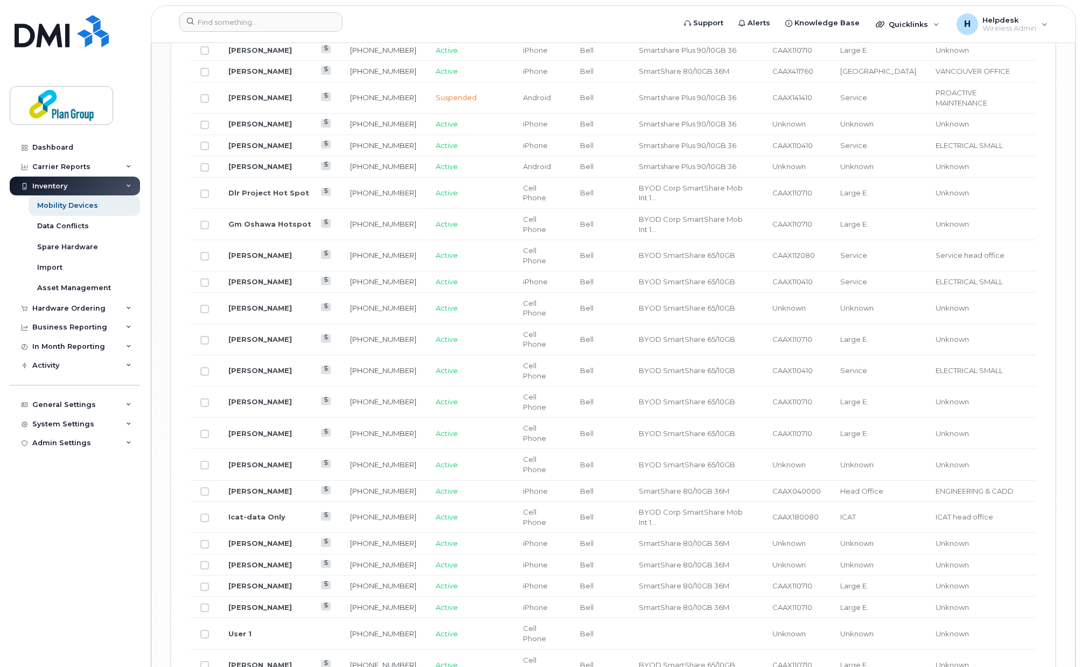
scroll to position [1100, 0]
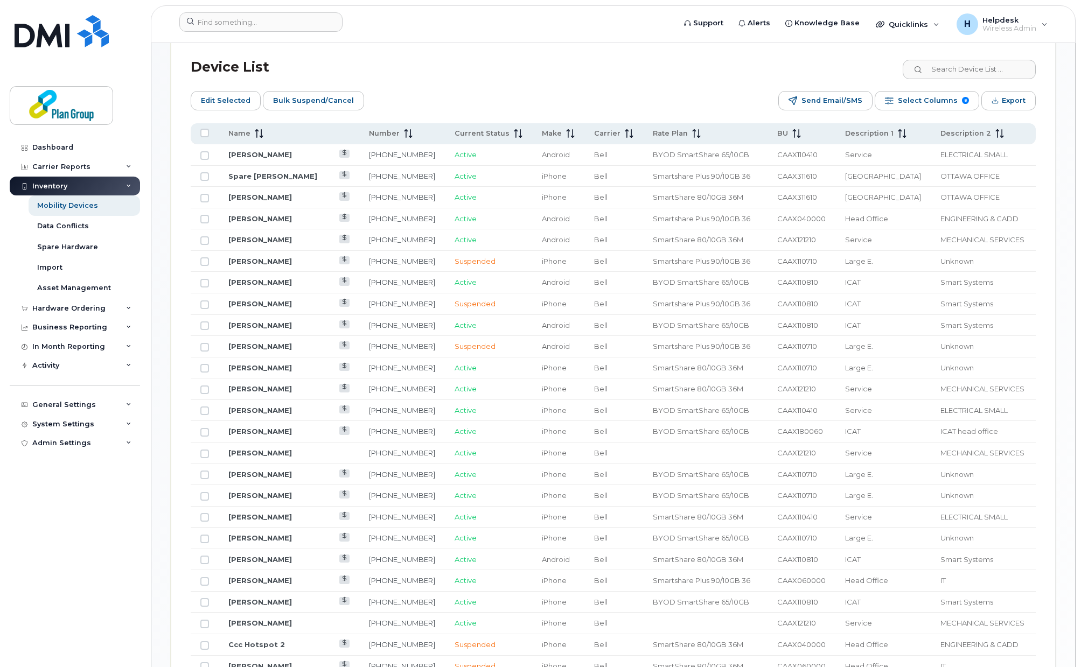
scroll to position [561, 0]
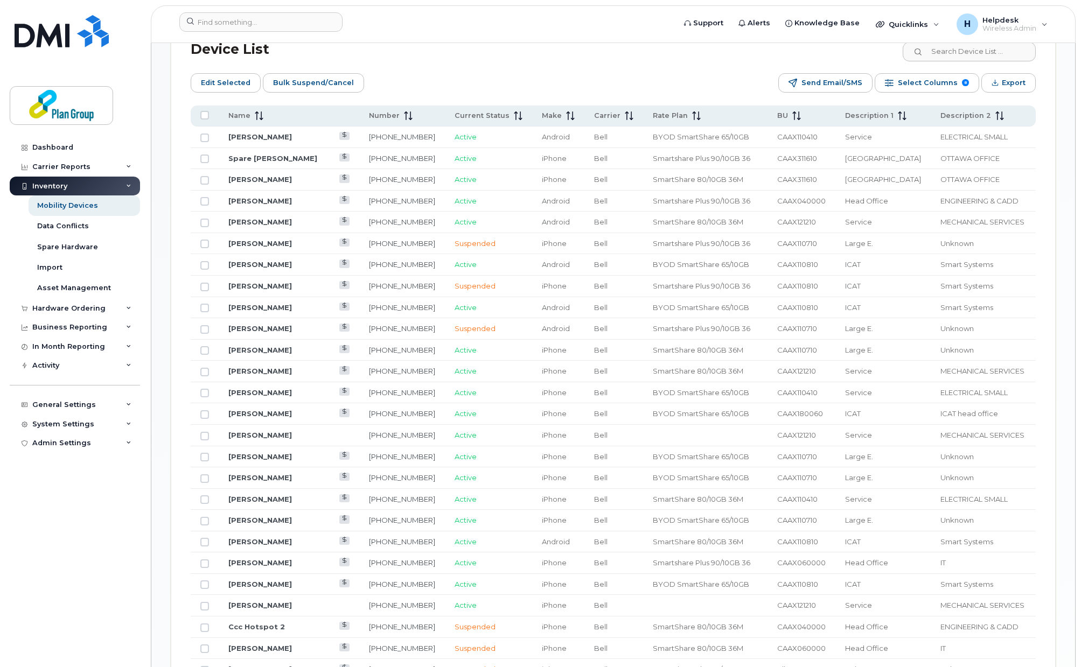
click at [478, 53] on div "Device List" at bounding box center [613, 50] width 845 height 28
click at [632, 58] on div "Device List" at bounding box center [613, 50] width 845 height 28
click at [606, 67] on div "Device List Edit Selected Bulk Suspend/Cancel Send Email/SMS Select Columns 8 F…" at bounding box center [613, 651] width 845 height 1231
click at [472, 71] on div "Device List Edit Selected Bulk Suspend/Cancel Send Email/SMS Select Columns 8 F…" at bounding box center [613, 651] width 845 height 1231
